Goal: Task Accomplishment & Management: Manage account settings

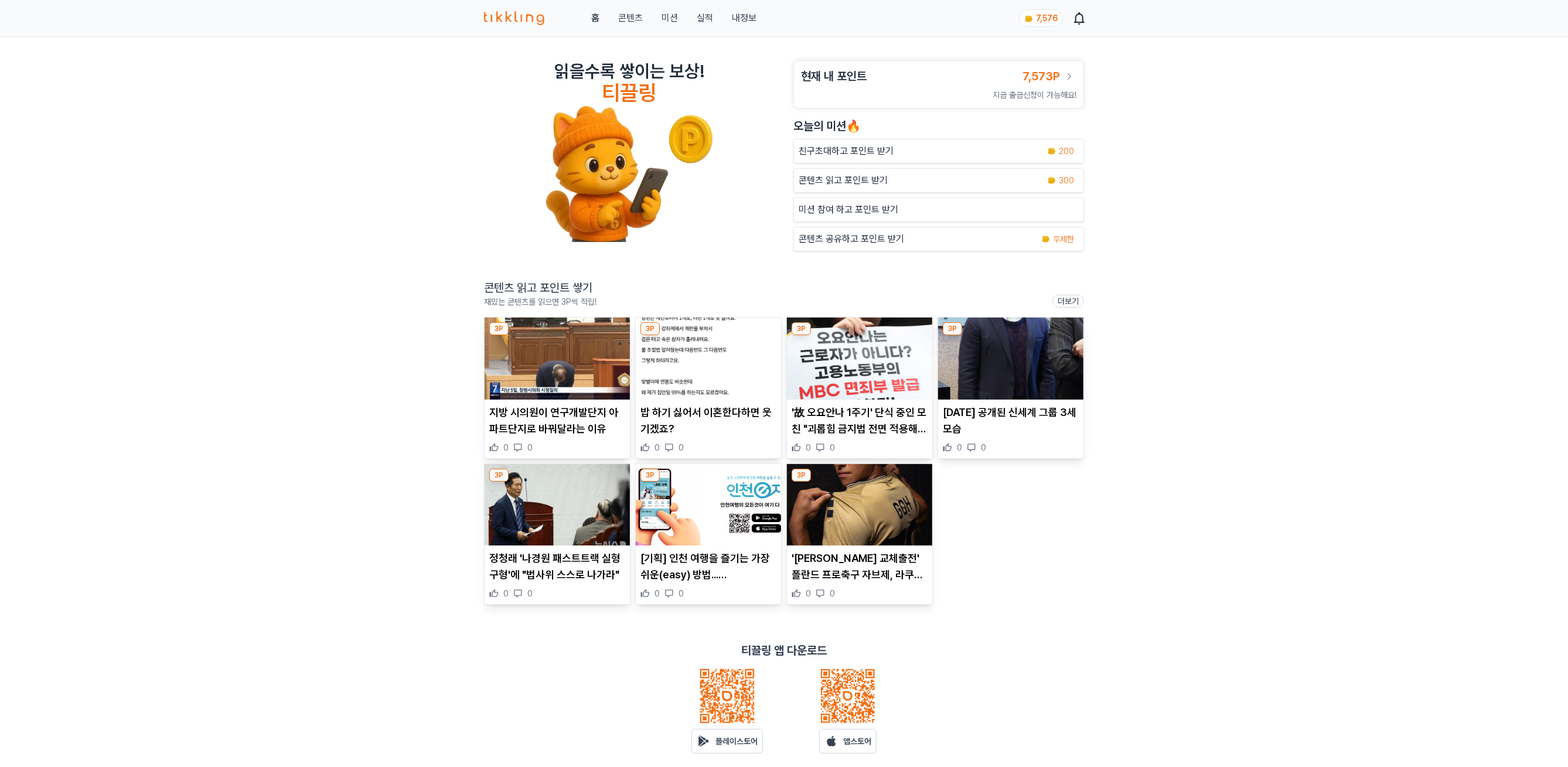
click at [696, 350] on img at bounding box center [709, 359] width 145 height 82
click at [854, 357] on img at bounding box center [860, 359] width 145 height 82
click at [1005, 363] on img at bounding box center [1011, 359] width 145 height 82
click at [573, 542] on img at bounding box center [557, 505] width 145 height 82
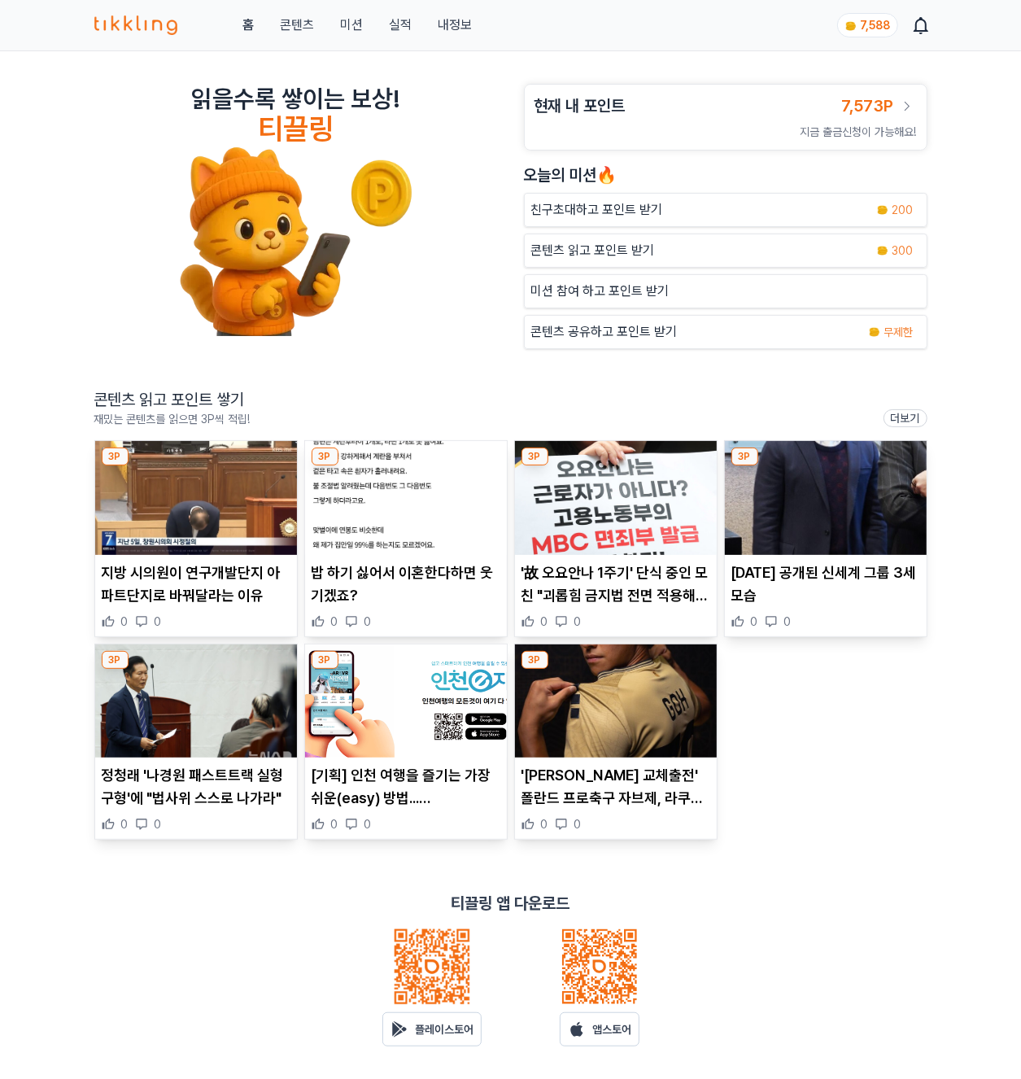
click at [387, 682] on img at bounding box center [406, 701] width 202 height 114
click at [280, 25] on link "콘텐츠" at bounding box center [297, 25] width 34 height 20
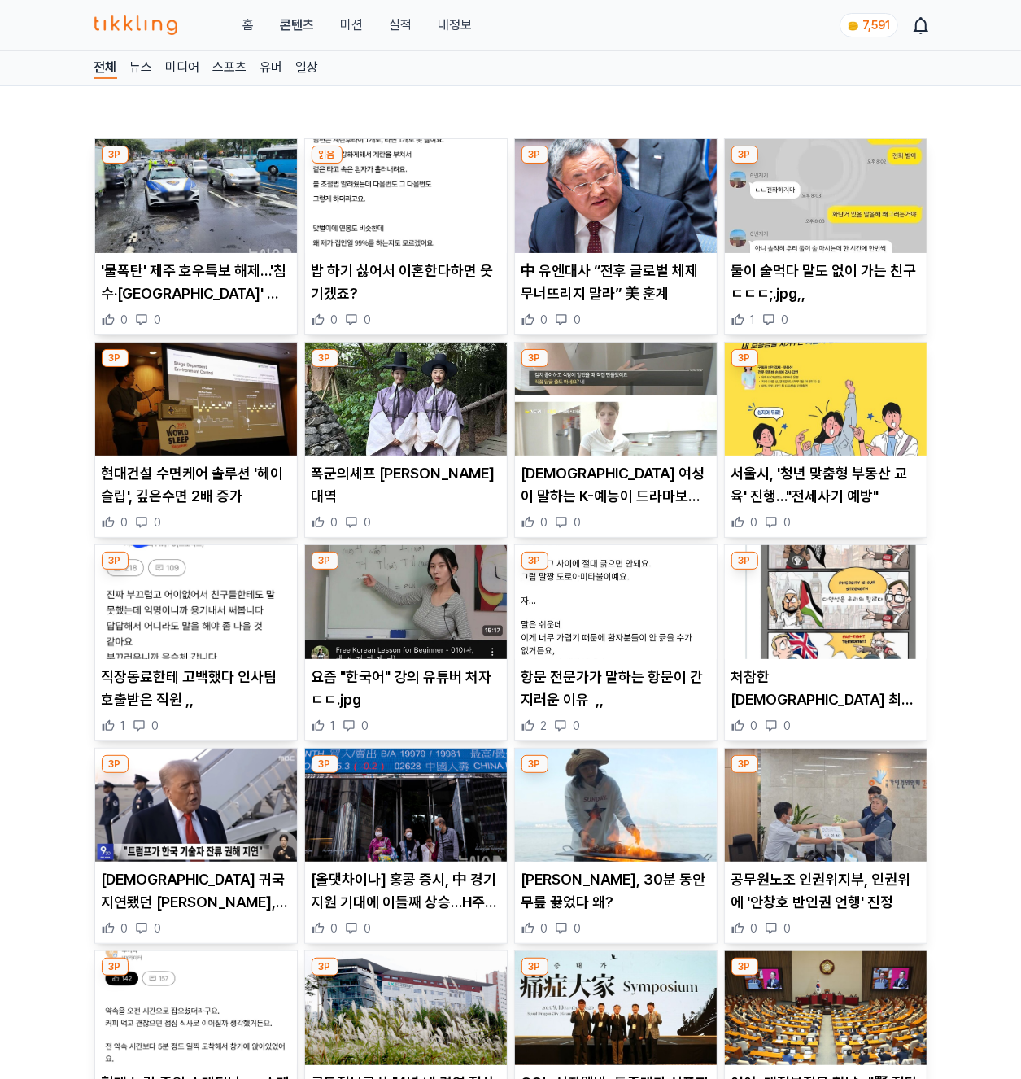
click at [171, 197] on img at bounding box center [196, 196] width 202 height 114
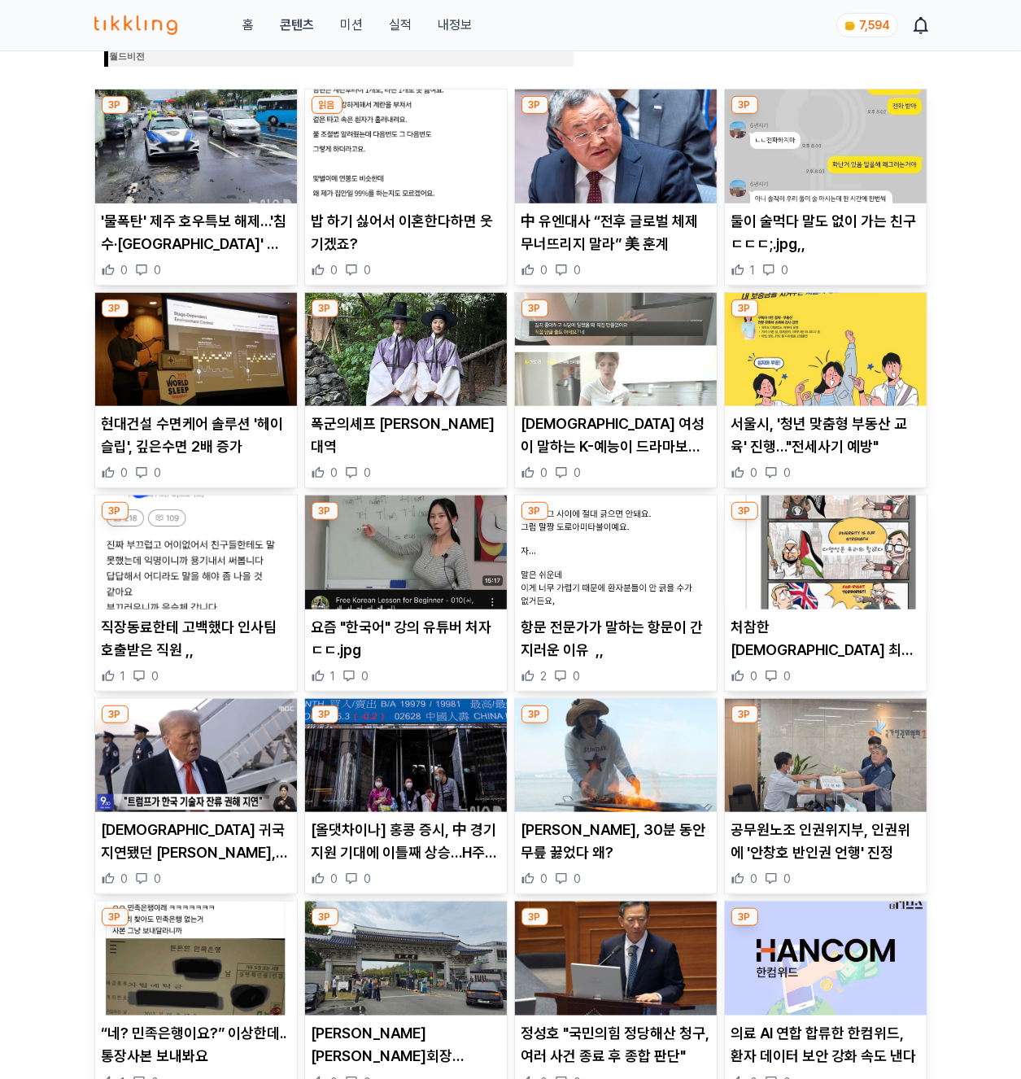
scroll to position [887, 0]
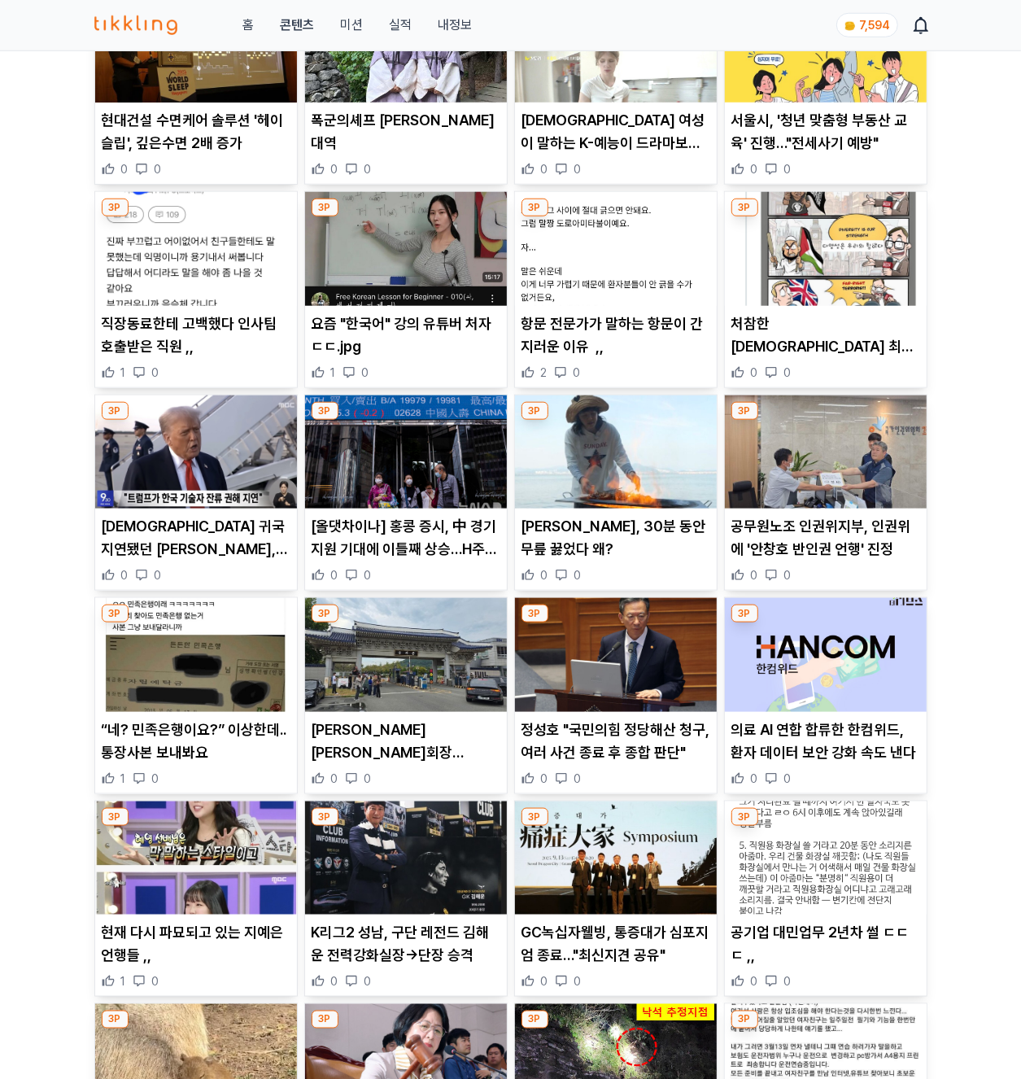
click at [849, 82] on img at bounding box center [826, 46] width 202 height 114
click at [635, 260] on img at bounding box center [616, 249] width 202 height 114
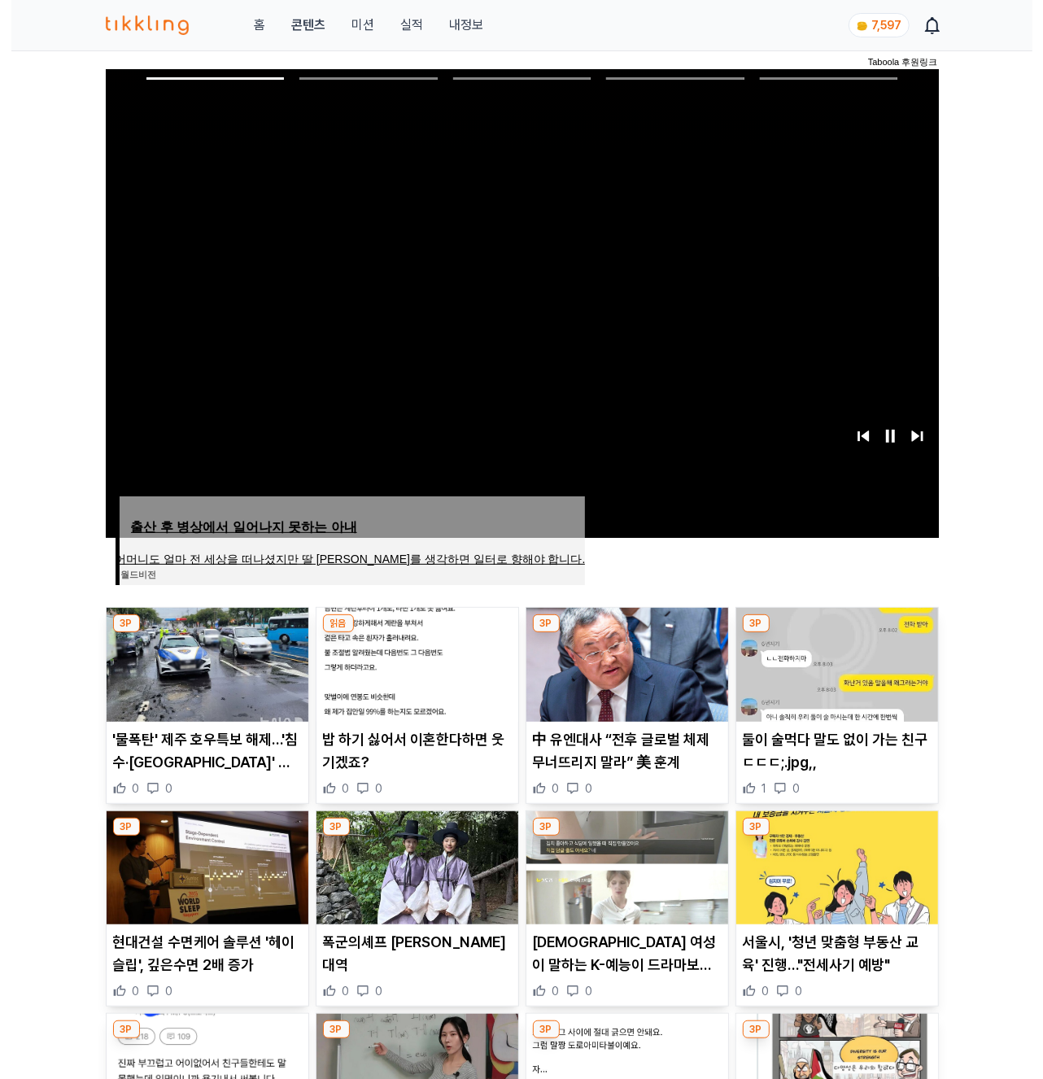
scroll to position [65, 0]
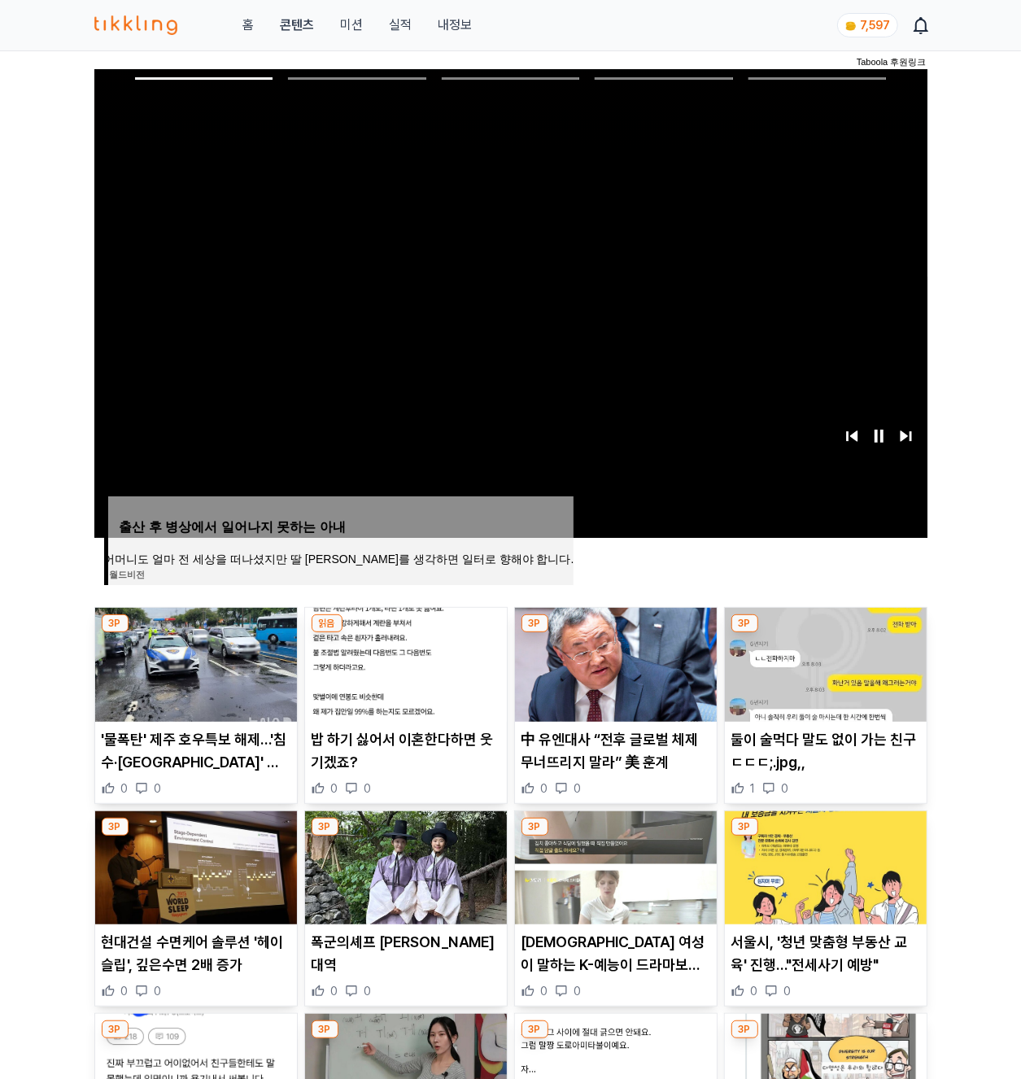
click at [408, 24] on link "실적" at bounding box center [400, 25] width 23 height 20
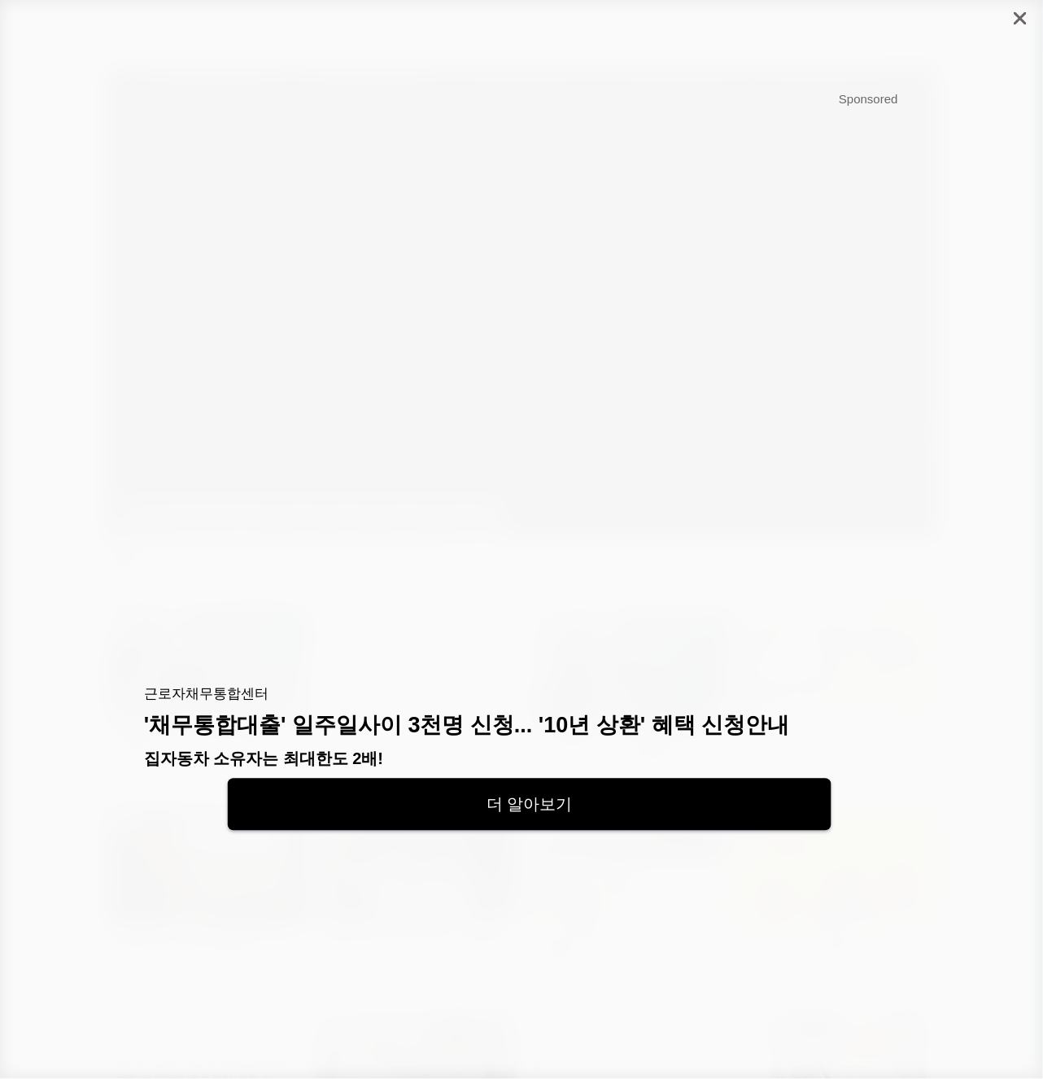
click at [1020, 20] on div at bounding box center [1020, 18] width 45 height 37
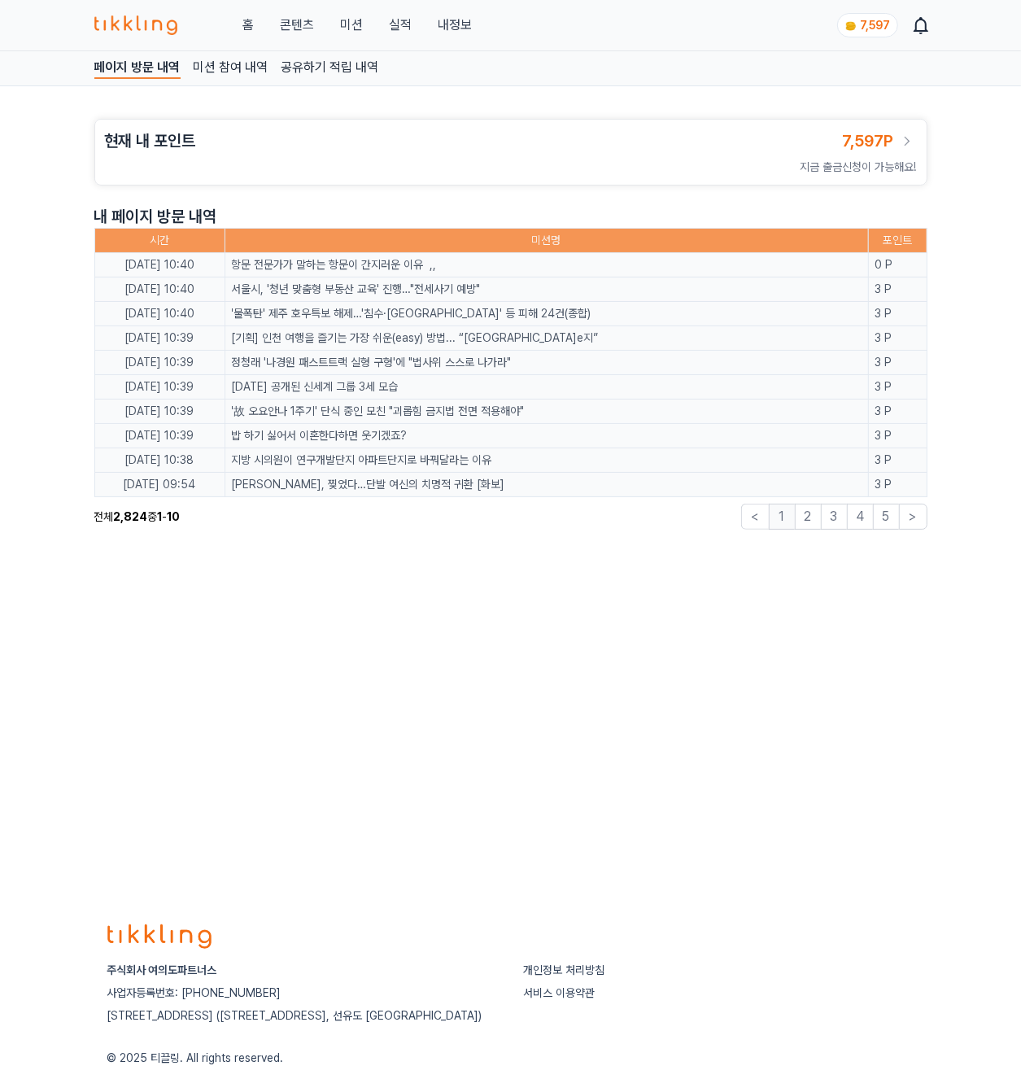
click at [306, 23] on link "콘텐츠" at bounding box center [297, 25] width 34 height 20
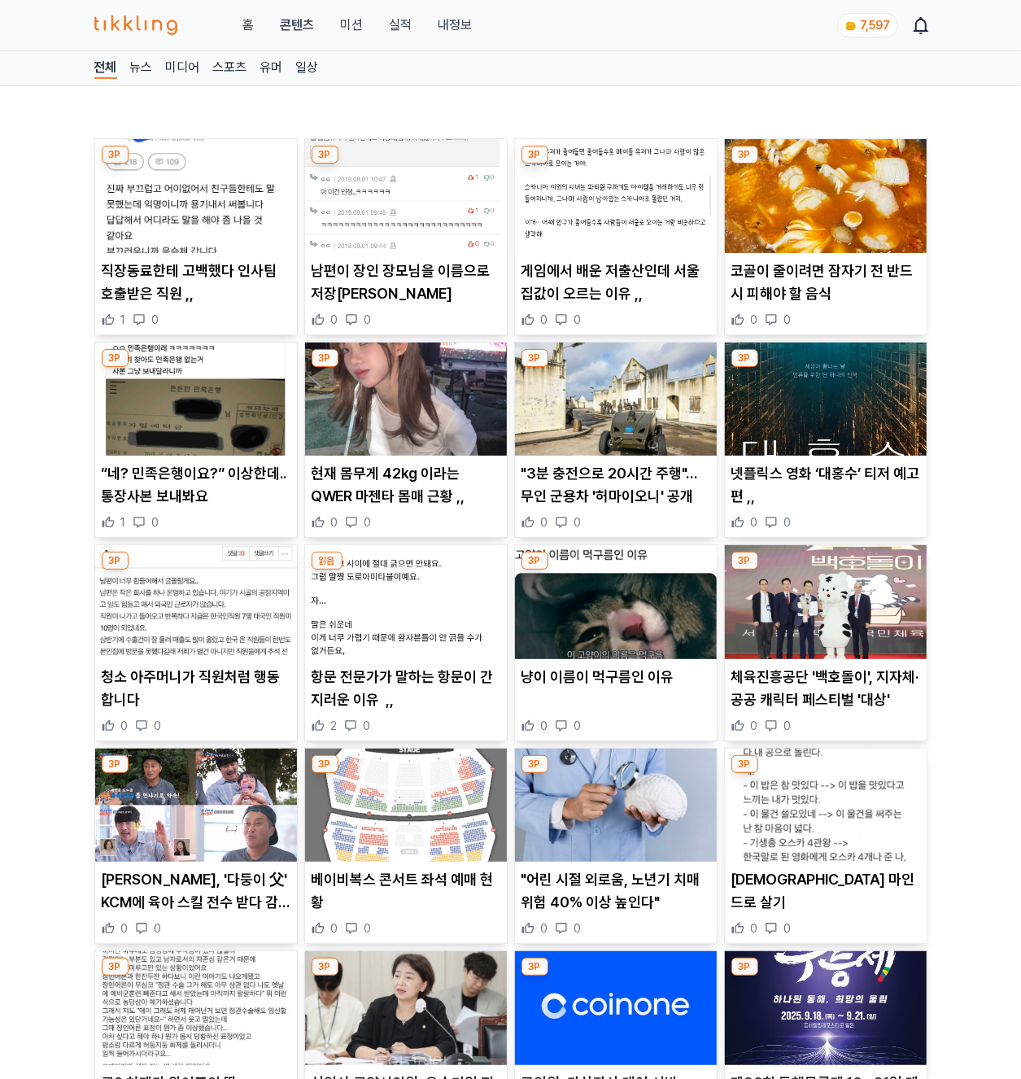
click at [174, 232] on img at bounding box center [196, 196] width 202 height 114
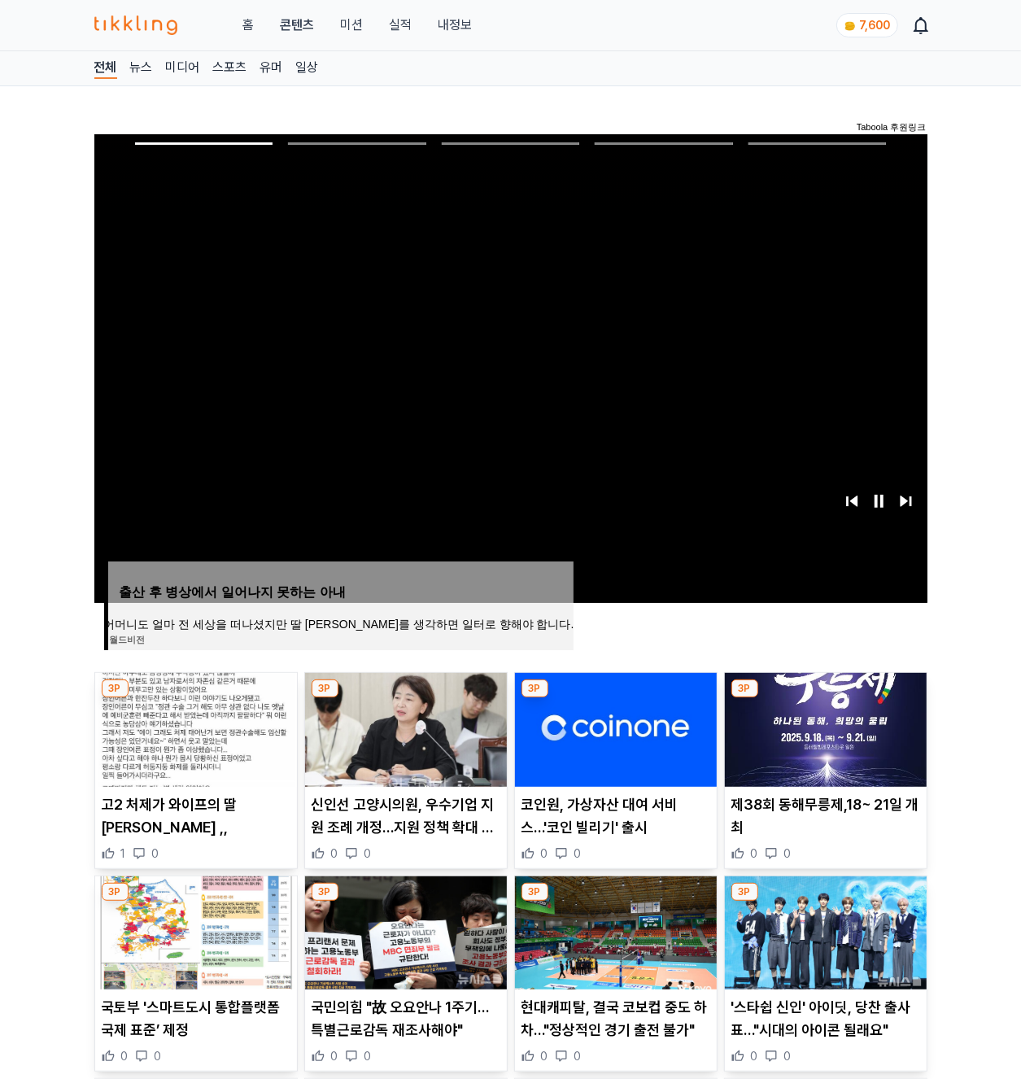
click at [398, 24] on link "실적" at bounding box center [400, 25] width 23 height 20
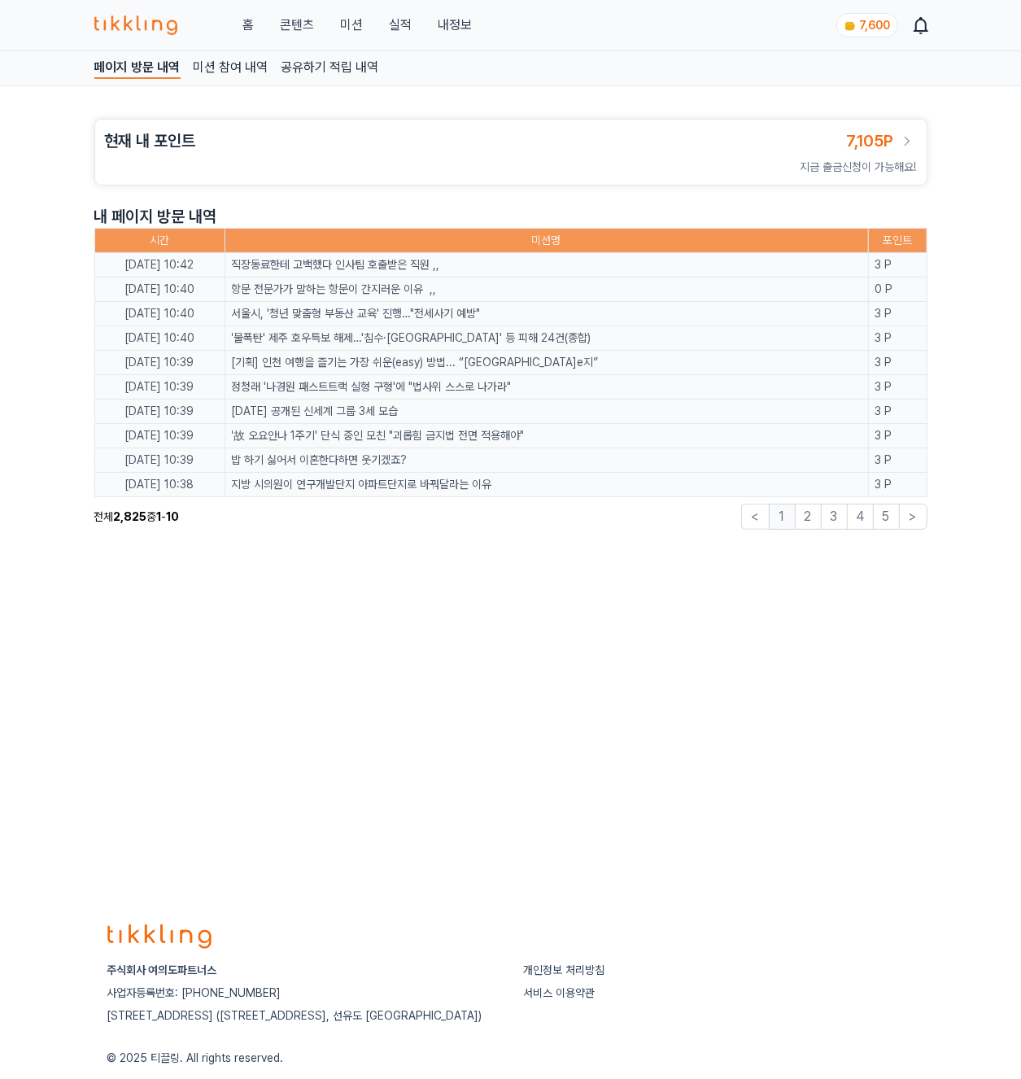
click at [450, 18] on link "내정보" at bounding box center [455, 25] width 34 height 20
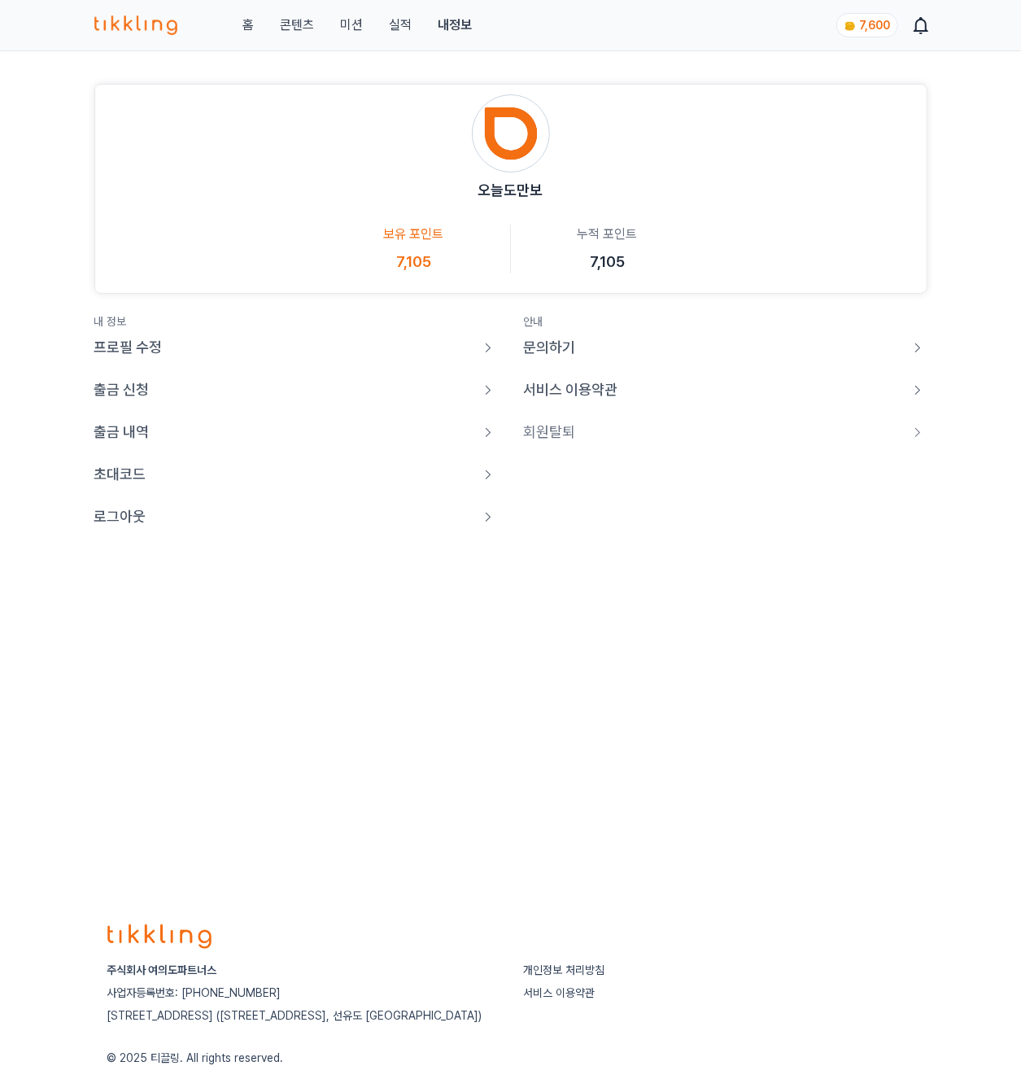
click at [95, 522] on p "로그아웃" at bounding box center [120, 516] width 52 height 23
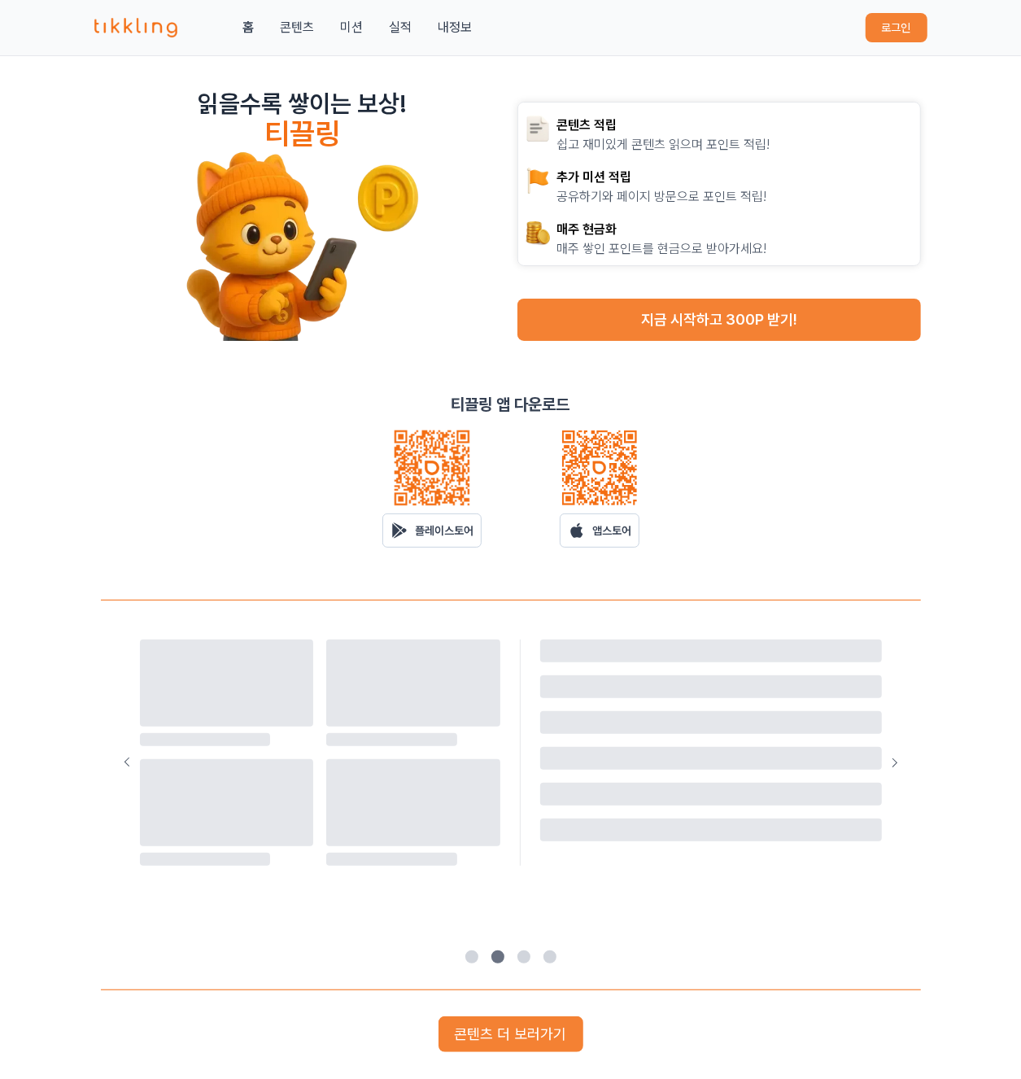
click at [874, 33] on button "로그인" at bounding box center [897, 27] width 62 height 29
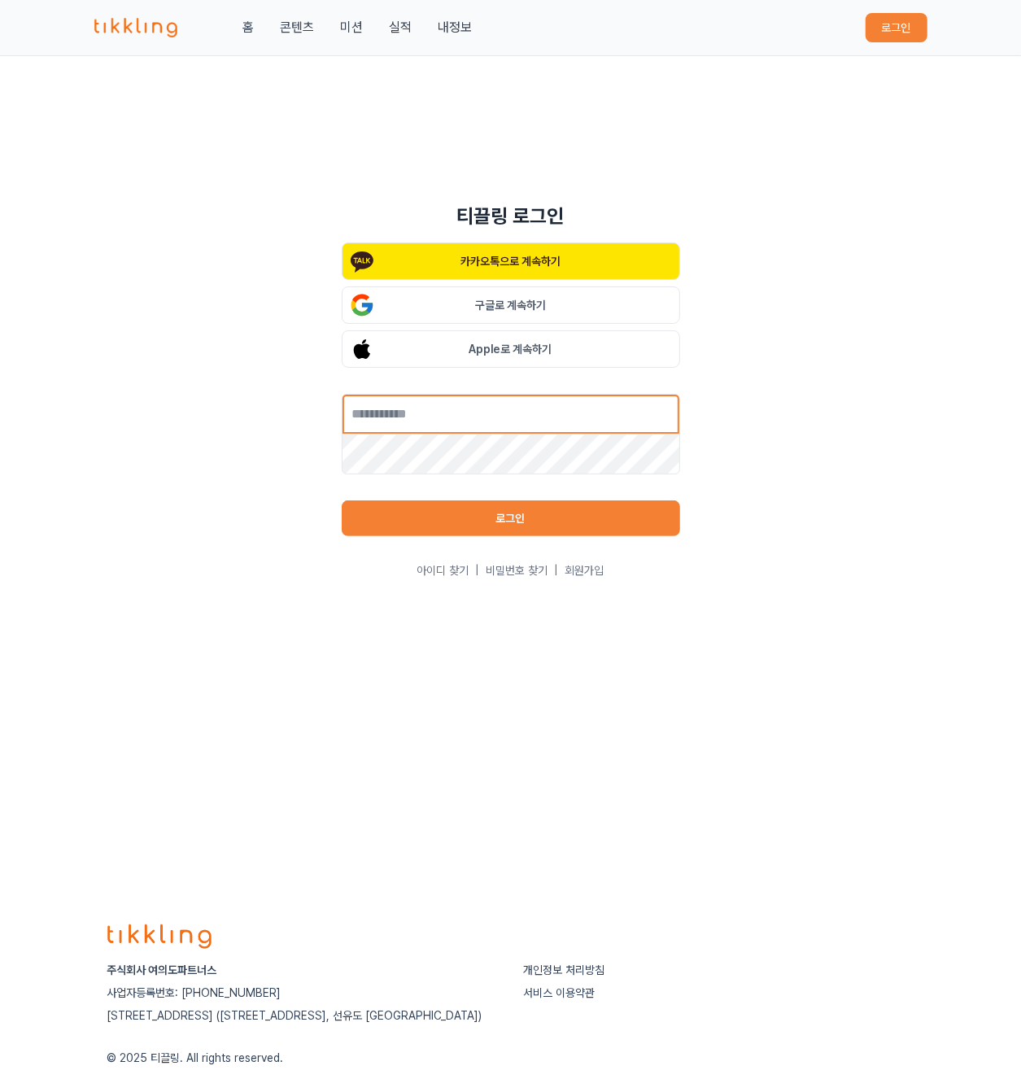
click at [540, 398] on input "text" at bounding box center [511, 414] width 338 height 41
type input "**********"
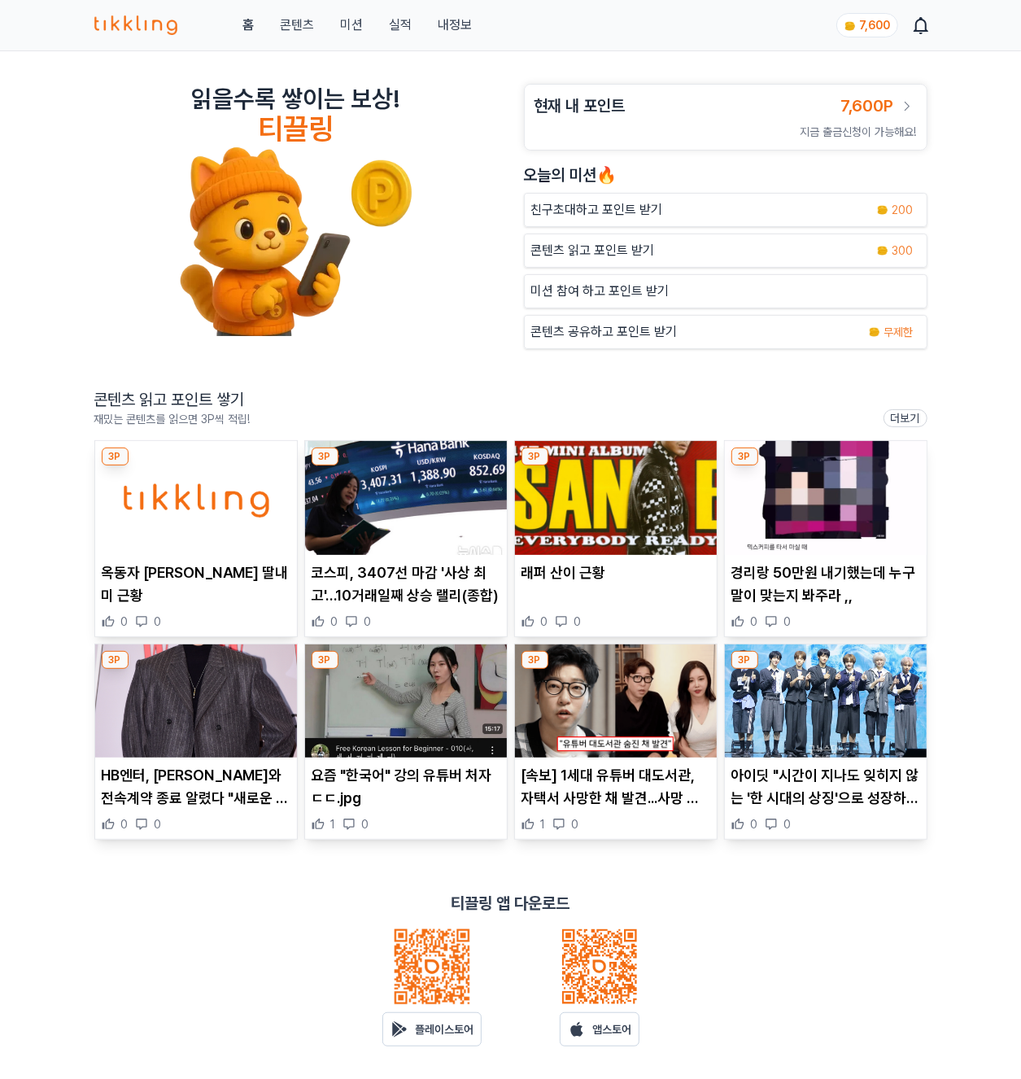
click at [165, 528] on img at bounding box center [196, 498] width 202 height 114
click at [436, 488] on img at bounding box center [406, 498] width 202 height 114
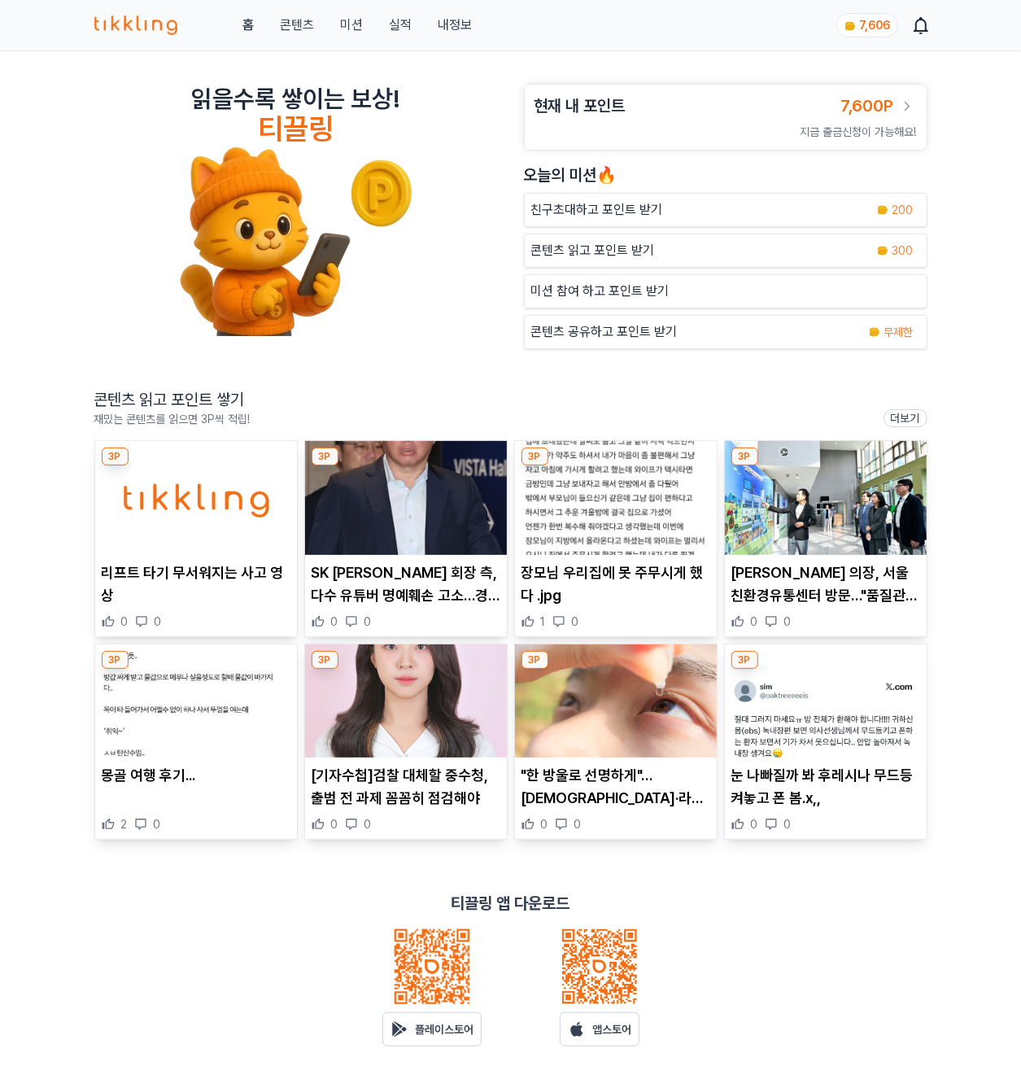
click at [610, 516] on img at bounding box center [616, 498] width 202 height 114
click at [161, 502] on img at bounding box center [196, 498] width 202 height 114
click at [844, 504] on img at bounding box center [826, 498] width 202 height 114
click at [358, 540] on img at bounding box center [406, 498] width 202 height 114
click at [150, 708] on img at bounding box center [196, 701] width 202 height 114
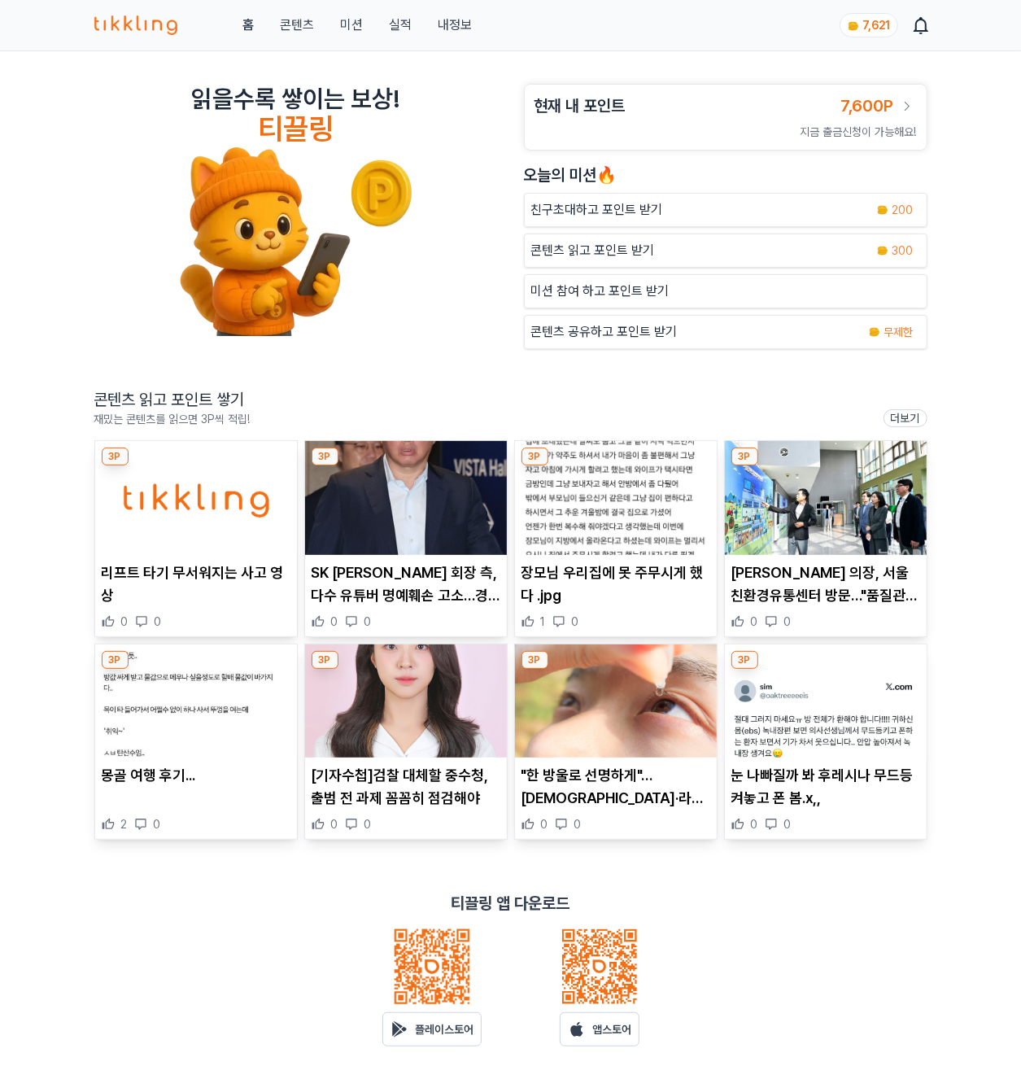
click at [405, 748] on img at bounding box center [406, 701] width 202 height 114
click at [577, 692] on img at bounding box center [616, 701] width 202 height 114
click at [853, 728] on img at bounding box center [826, 701] width 202 height 114
click at [410, 28] on link "실적" at bounding box center [400, 25] width 23 height 20
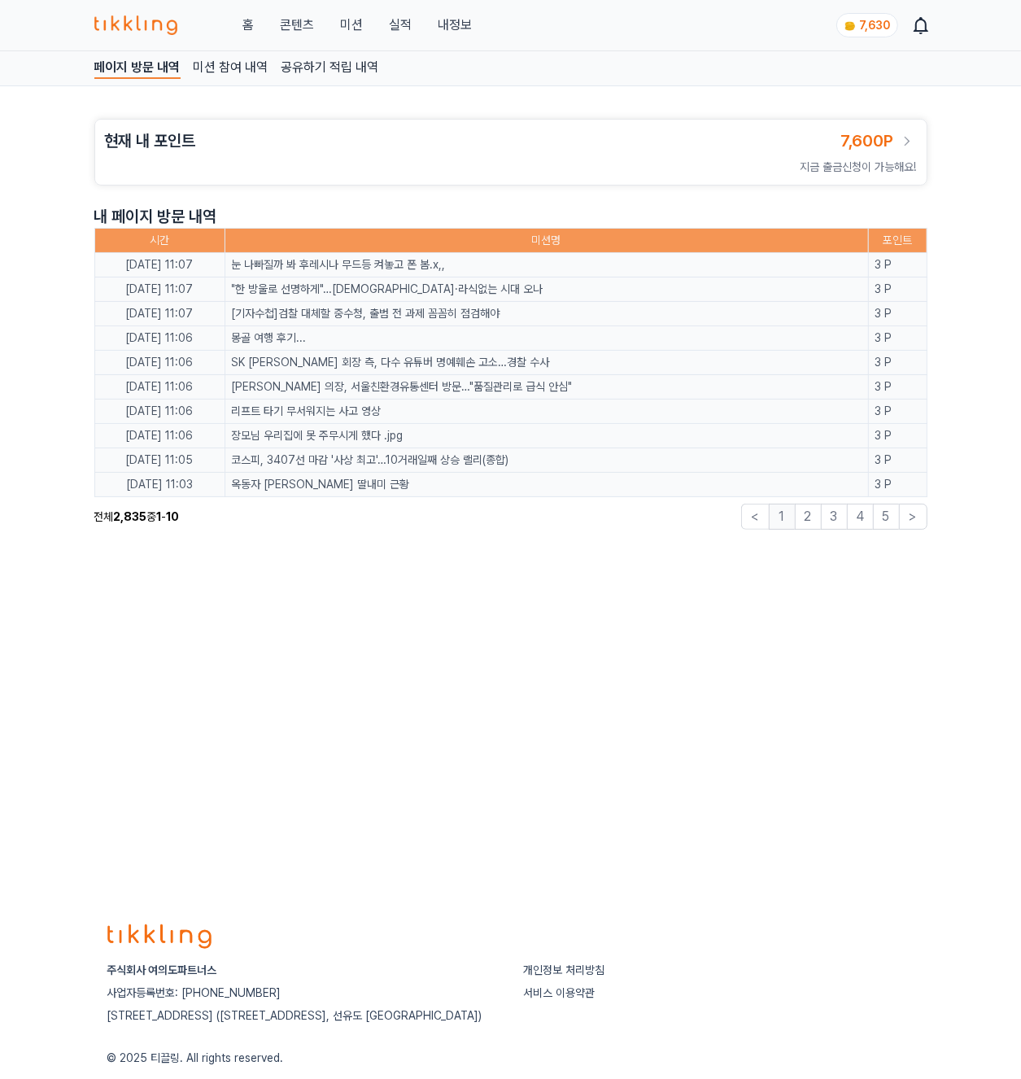
click at [459, 23] on link "내정보" at bounding box center [455, 25] width 34 height 20
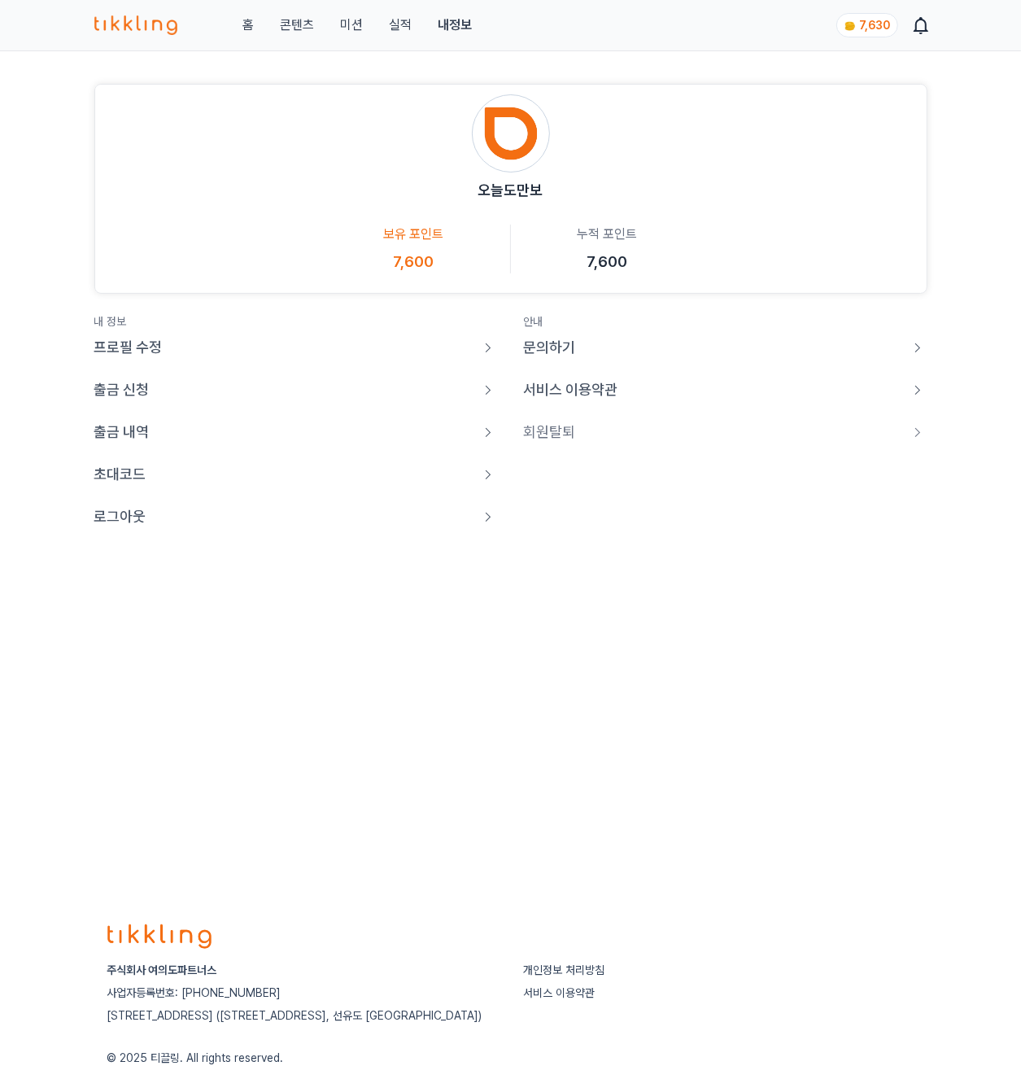
click at [133, 525] on p "로그아웃" at bounding box center [120, 516] width 52 height 23
